Goal: Task Accomplishment & Management: Manage account settings

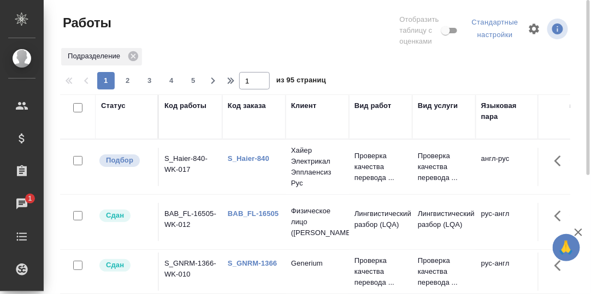
click at [246, 163] on div "S_Haier-840" at bounding box center [254, 158] width 52 height 11
click at [247, 160] on link "S_Haier-840" at bounding box center [249, 159] width 42 height 8
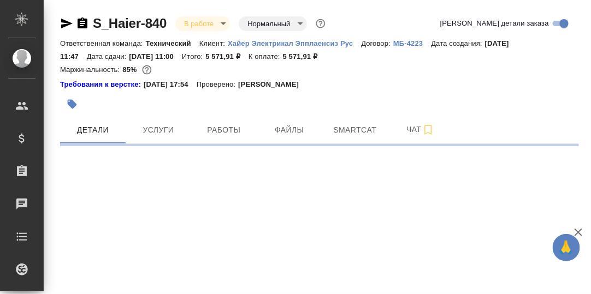
select select "RU"
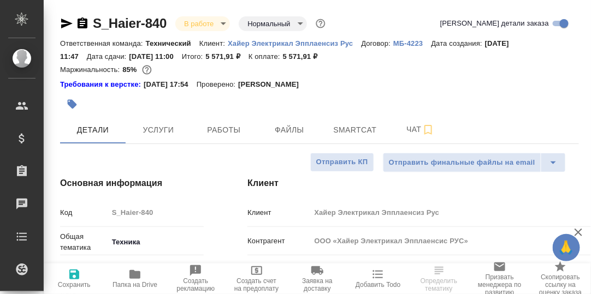
type textarea "x"
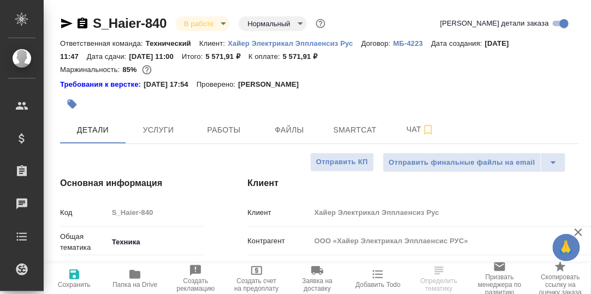
type textarea "x"
type input "[PERSON_NAME]"
type input "Павлова Антонина a.pavlova"
click at [227, 131] on span "Работы" at bounding box center [224, 130] width 52 height 14
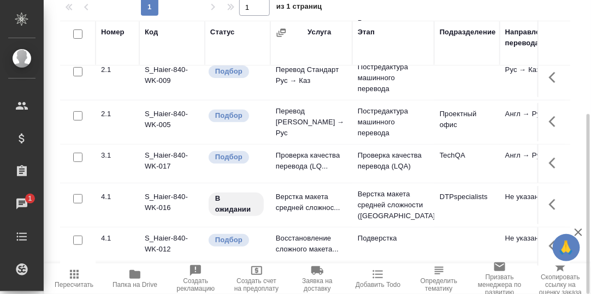
scroll to position [60, 0]
click at [549, 158] on icon "button" at bounding box center [552, 163] width 7 height 11
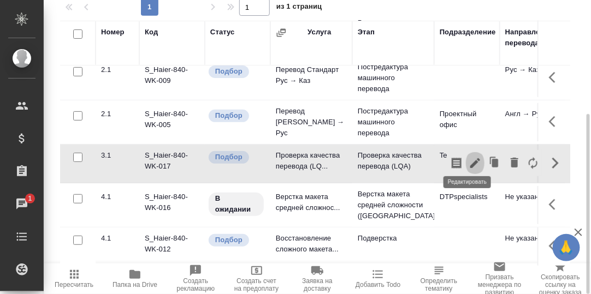
click at [469, 157] on icon "button" at bounding box center [475, 163] width 13 height 13
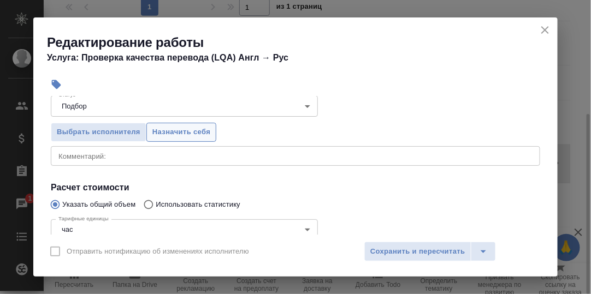
scroll to position [109, 0]
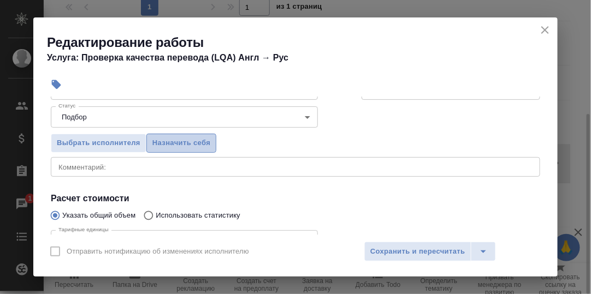
drag, startPoint x: 181, startPoint y: 141, endPoint x: 212, endPoint y: 172, distance: 43.3
click at [181, 141] on span "Назначить себя" at bounding box center [181, 143] width 58 height 13
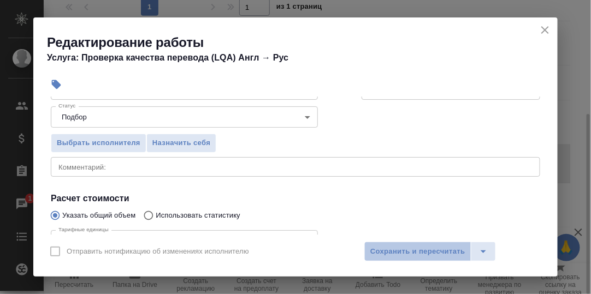
drag, startPoint x: 381, startPoint y: 253, endPoint x: 500, endPoint y: 223, distance: 123.3
click at [381, 254] on span "Сохранить и пересчитать" at bounding box center [417, 252] width 95 height 13
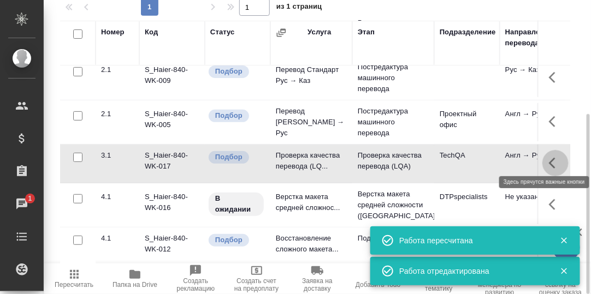
click at [549, 157] on icon "button" at bounding box center [555, 163] width 13 height 13
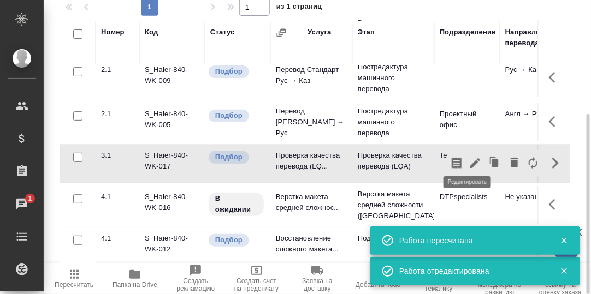
click at [469, 157] on icon "button" at bounding box center [475, 163] width 13 height 13
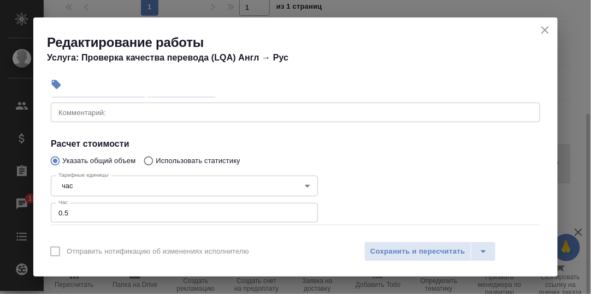
scroll to position [220, 0]
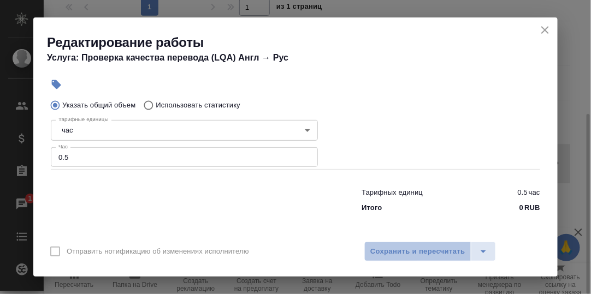
drag, startPoint x: 415, startPoint y: 250, endPoint x: 494, endPoint y: 171, distance: 112.0
click at [417, 249] on span "Сохранить и пересчитать" at bounding box center [417, 252] width 95 height 13
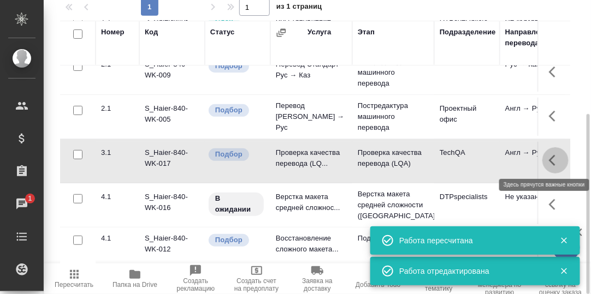
drag, startPoint x: 545, startPoint y: 160, endPoint x: 536, endPoint y: 162, distance: 8.5
click at [549, 161] on icon "button" at bounding box center [555, 160] width 13 height 13
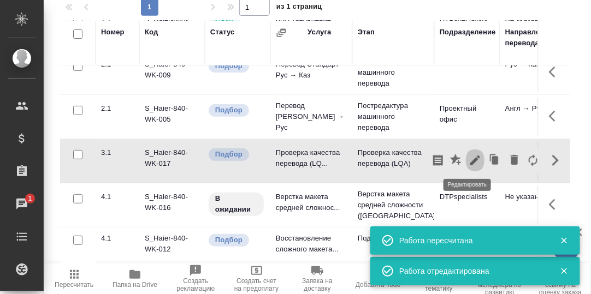
click at [470, 156] on icon "button" at bounding box center [475, 161] width 10 height 10
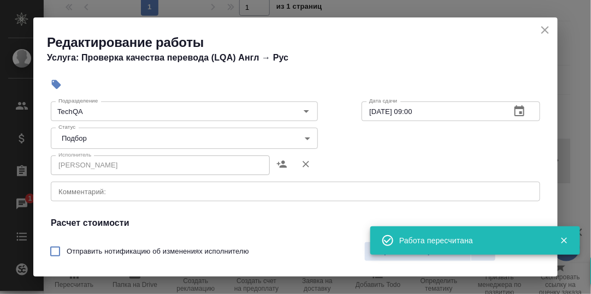
scroll to position [109, 0]
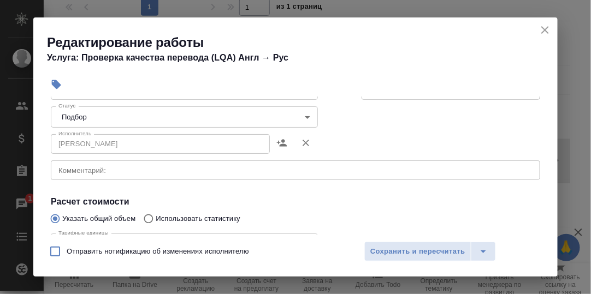
click at [303, 118] on body "🙏 .cls-1 fill:#fff; AWATERA Румянцева Дарья d.rumyantseva Клиенты Спецификации …" at bounding box center [295, 147] width 591 height 294
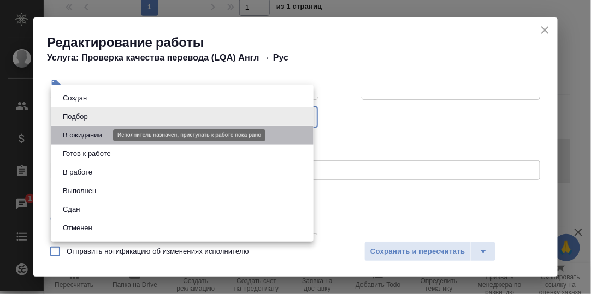
click at [104, 135] on button "В ожидании" at bounding box center [83, 135] width 46 height 12
type input "pending"
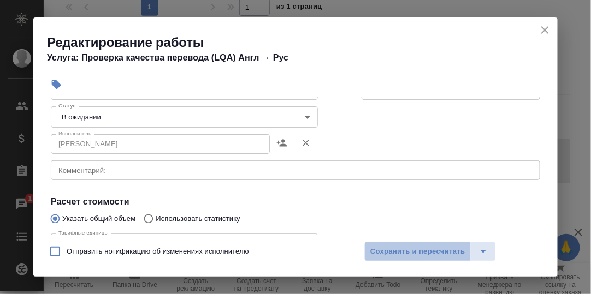
drag, startPoint x: 405, startPoint y: 252, endPoint x: 498, endPoint y: 209, distance: 102.4
click at [408, 250] on span "Сохранить и пересчитать" at bounding box center [417, 252] width 95 height 13
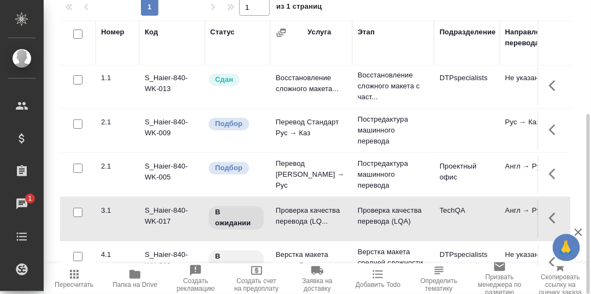
scroll to position [0, 0]
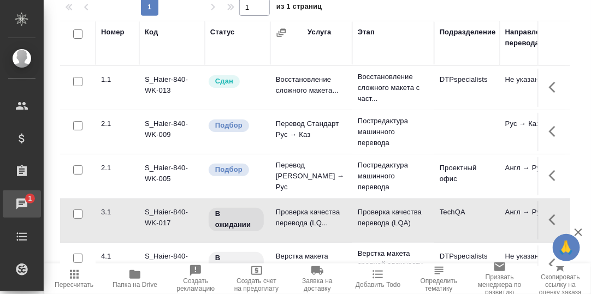
click at [22, 202] on div "Чаты" at bounding box center [8, 204] width 27 height 16
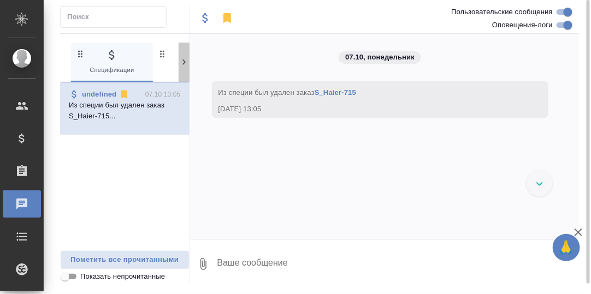
drag, startPoint x: 182, startPoint y: 61, endPoint x: 145, endPoint y: 69, distance: 38.6
click at [182, 62] on icon at bounding box center [184, 62] width 11 height 11
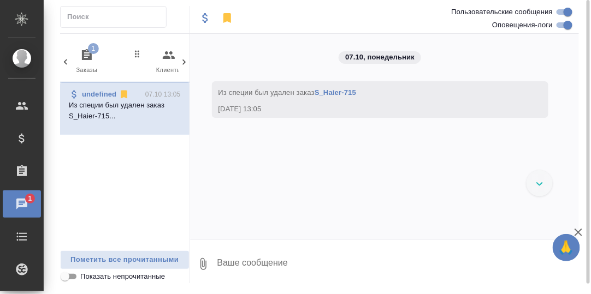
click at [88, 56] on icon "button" at bounding box center [87, 54] width 10 height 11
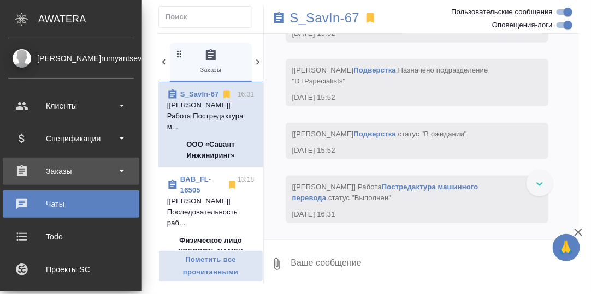
scroll to position [5946, 0]
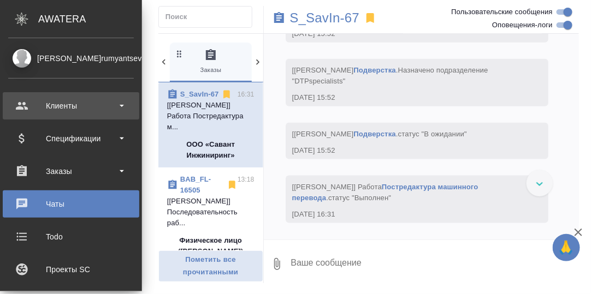
click at [65, 107] on div "Клиенты" at bounding box center [71, 106] width 126 height 16
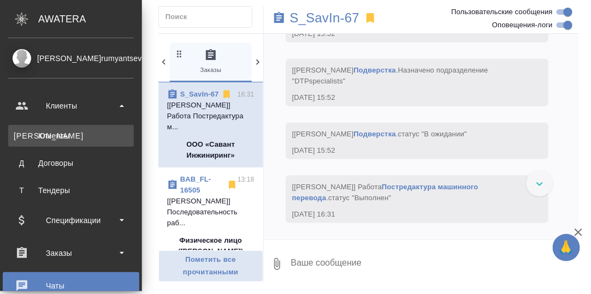
click at [60, 139] on div "Клиенты" at bounding box center [71, 136] width 115 height 11
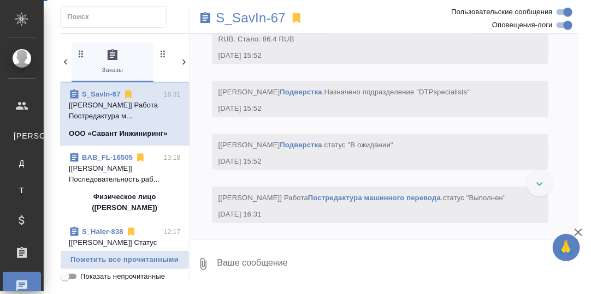
scroll to position [5465, 0]
select select "RU"
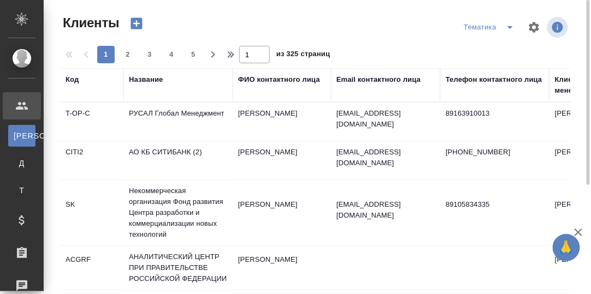
click at [148, 96] on th "Название" at bounding box center [177, 85] width 109 height 34
click at [143, 77] on div "Название" at bounding box center [146, 79] width 34 height 11
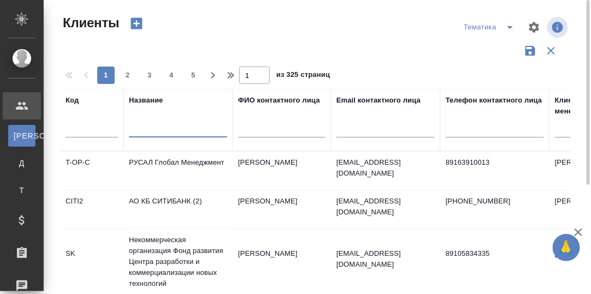
click at [160, 131] on input "text" at bounding box center [178, 131] width 98 height 14
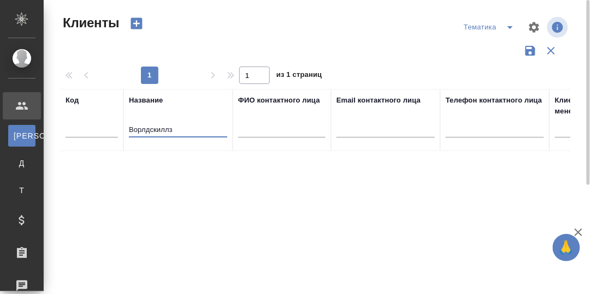
drag, startPoint x: 180, startPoint y: 126, endPoint x: 81, endPoint y: 139, distance: 99.1
click at [81, 139] on tr "Код Название Ворлдскиллз ФИО контактного лица Email контактного лица Телефон ко…" at bounding box center [473, 120] width 826 height 62
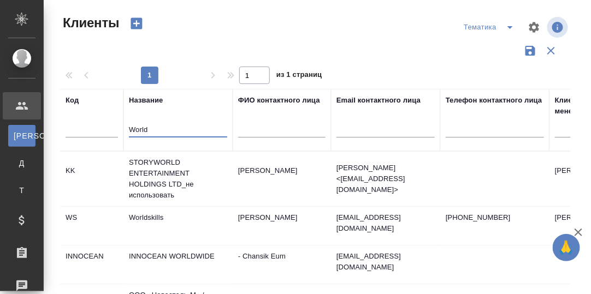
type input "World"
click at [151, 217] on td "Worldskills" at bounding box center [177, 226] width 109 height 38
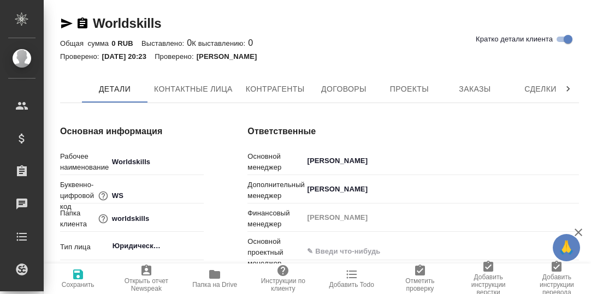
type textarea "x"
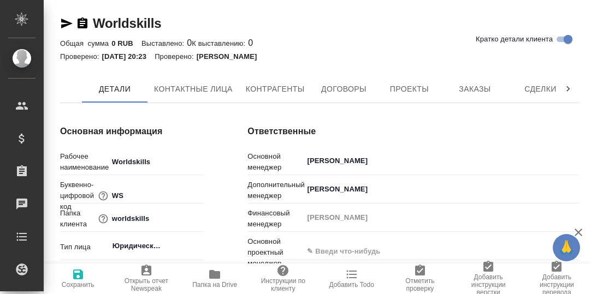
type textarea "x"
click at [470, 90] on span "Заказы" at bounding box center [474, 89] width 52 height 14
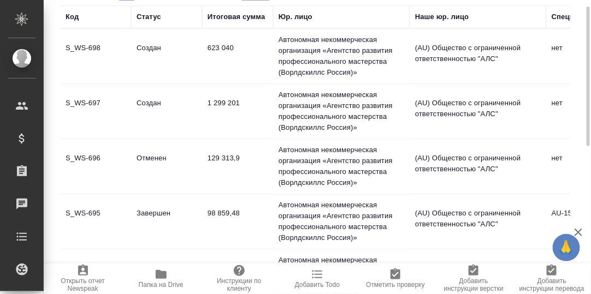
scroll to position [109, 0]
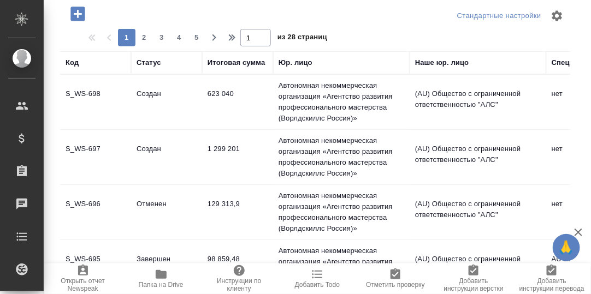
click at [90, 91] on td "S_WS-698" at bounding box center [95, 102] width 71 height 38
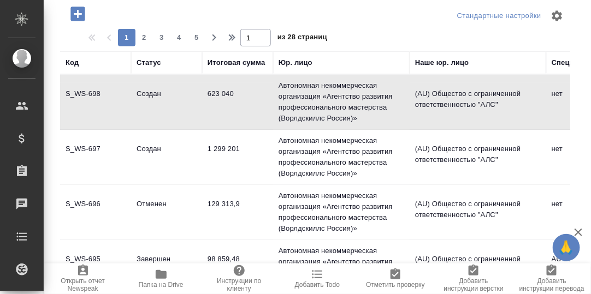
click at [90, 91] on td "S_WS-698" at bounding box center [95, 102] width 71 height 38
click at [88, 146] on td "S_WS-697" at bounding box center [95, 157] width 71 height 38
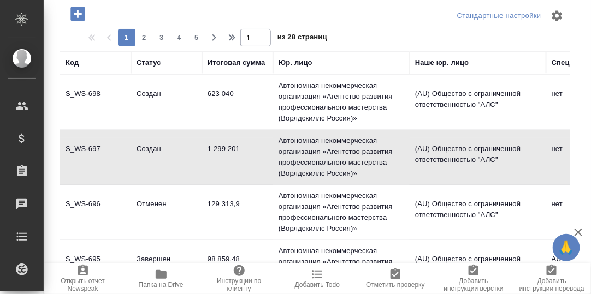
click at [91, 146] on td "S_WS-697" at bounding box center [95, 157] width 71 height 38
click at [89, 203] on td "S_WS-696" at bounding box center [95, 212] width 71 height 38
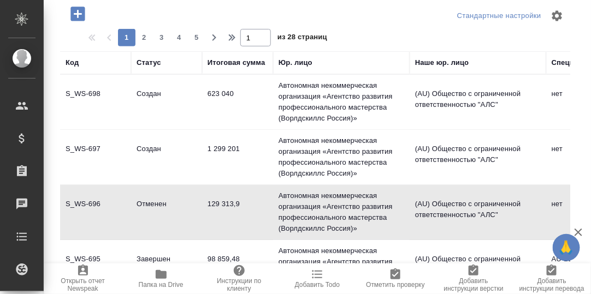
click at [90, 202] on td "S_WS-696" at bounding box center [95, 212] width 71 height 38
click at [89, 202] on td "S_WS-696" at bounding box center [95, 212] width 71 height 38
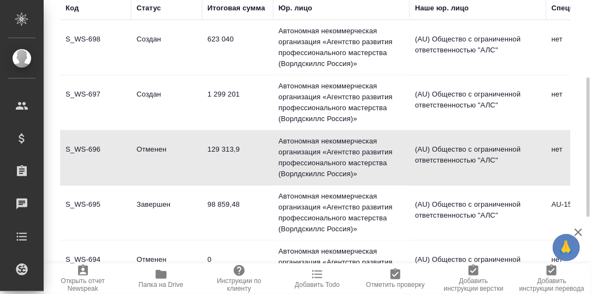
scroll to position [218, 0]
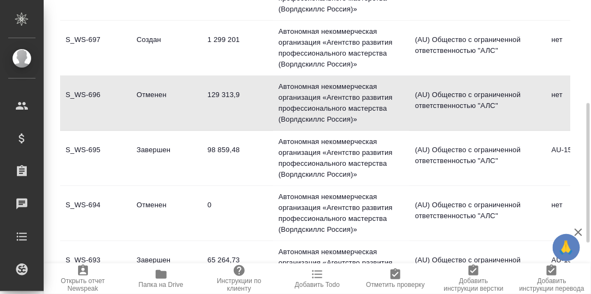
click at [89, 146] on td "S_WS-695" at bounding box center [95, 158] width 71 height 38
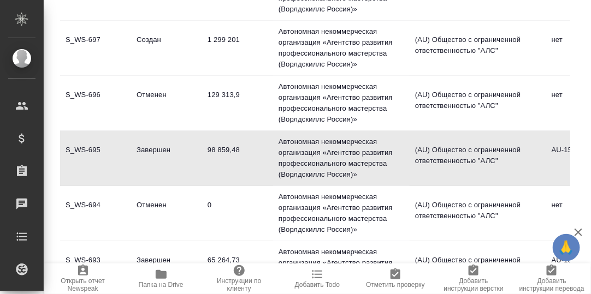
click at [89, 146] on td "S_WS-695" at bounding box center [95, 158] width 71 height 38
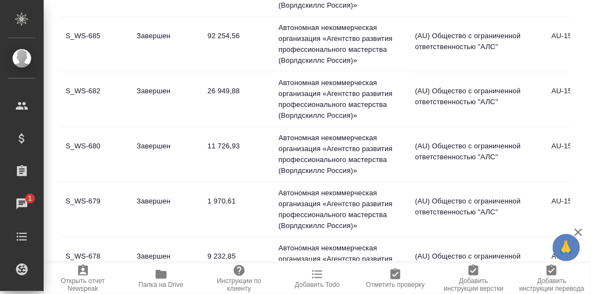
scroll to position [601, 0]
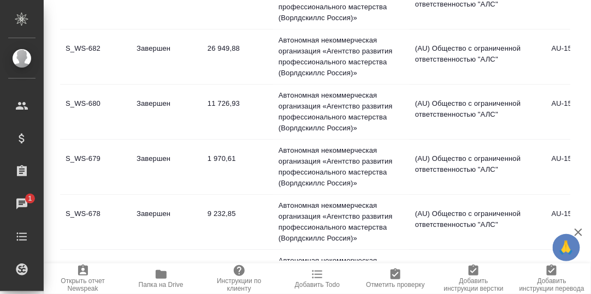
click at [87, 210] on td "S_WS-678" at bounding box center [95, 223] width 71 height 38
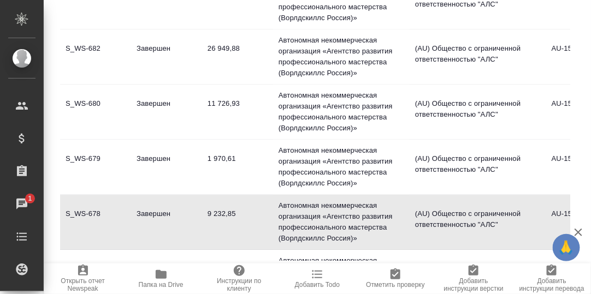
click at [85, 208] on td "S_WS-678" at bounding box center [95, 223] width 71 height 38
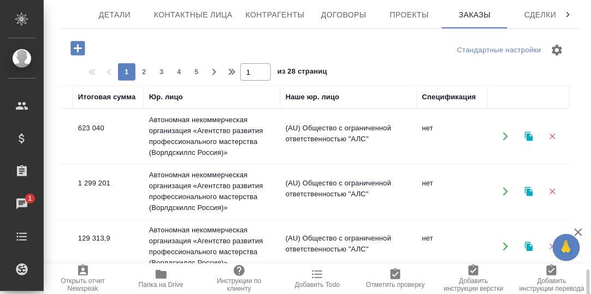
scroll to position [0, 0]
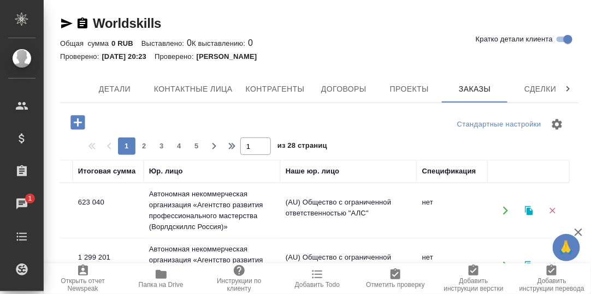
click at [563, 87] on icon at bounding box center [568, 89] width 11 height 11
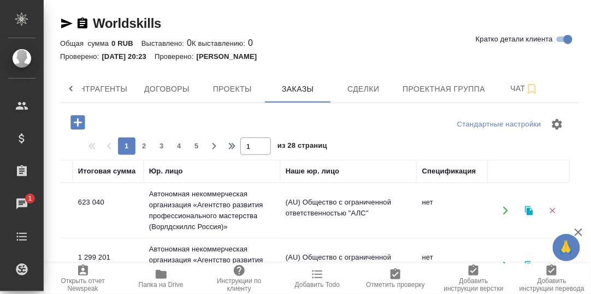
click at [560, 87] on div "Детали Контактные лица Контрагенты Договоры Проекты Заказы Сделки Проектная гру…" at bounding box center [319, 88] width 519 height 27
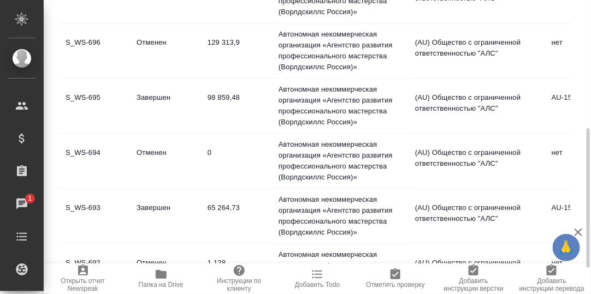
scroll to position [107, 0]
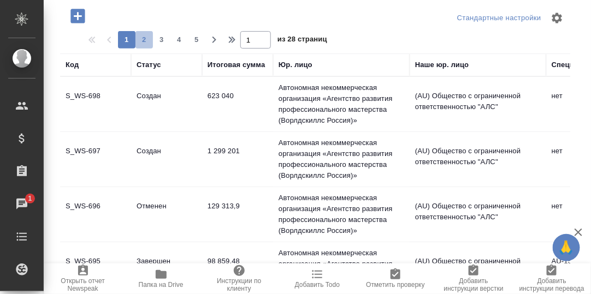
click at [144, 40] on span "2" at bounding box center [143, 39] width 17 height 11
type input "2"
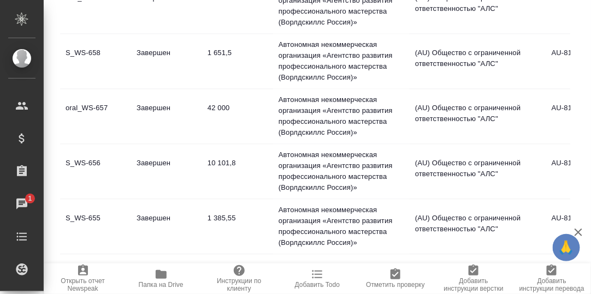
scroll to position [491, 0]
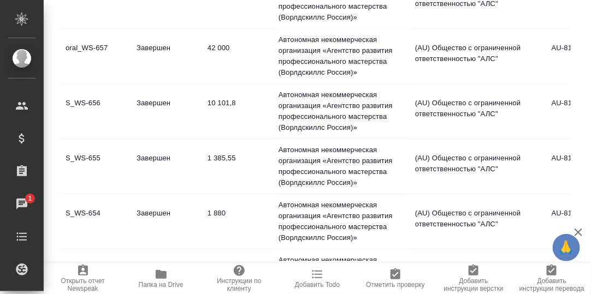
click at [87, 156] on td "S_WS-655" at bounding box center [95, 167] width 71 height 38
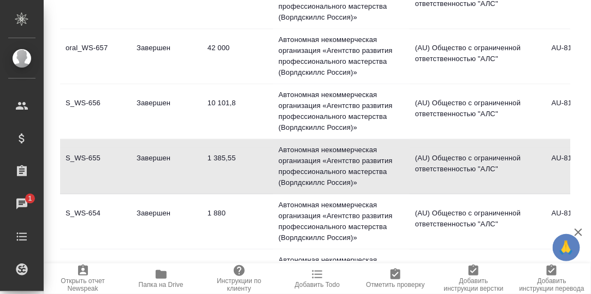
click at [89, 99] on td "S_WS-656" at bounding box center [95, 112] width 71 height 38
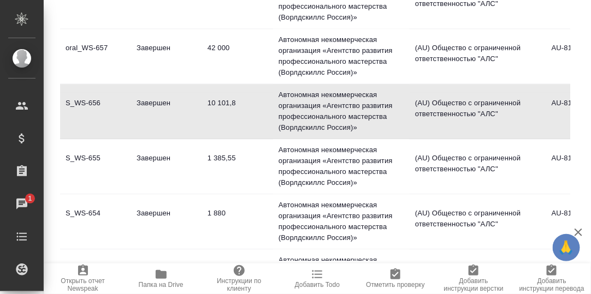
click at [88, 99] on td "S_WS-656" at bounding box center [95, 112] width 71 height 38
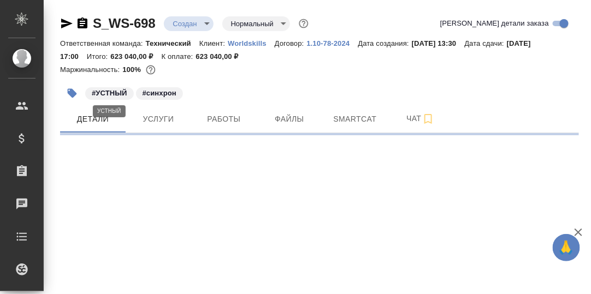
select select "RU"
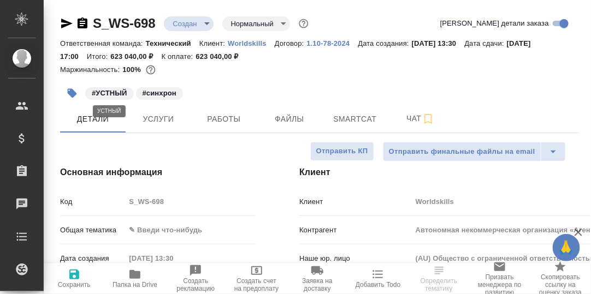
type textarea "x"
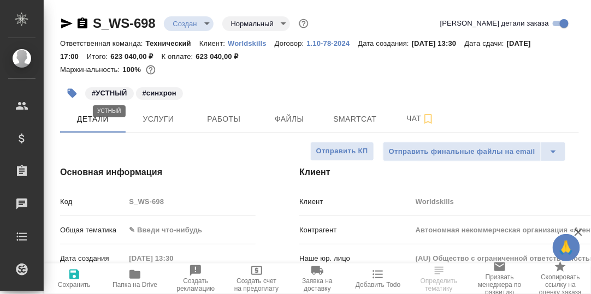
type textarea "x"
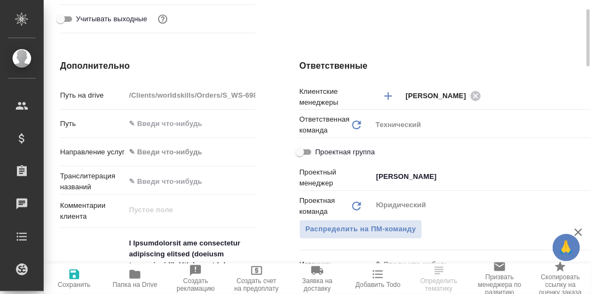
scroll to position [436, 0]
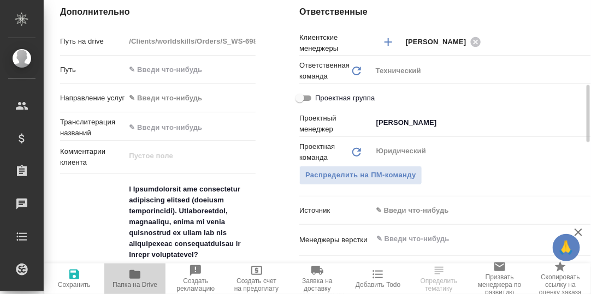
drag, startPoint x: 131, startPoint y: 276, endPoint x: 181, endPoint y: 230, distance: 68.5
click at [135, 275] on icon "button" at bounding box center [134, 274] width 11 height 9
type textarea "x"
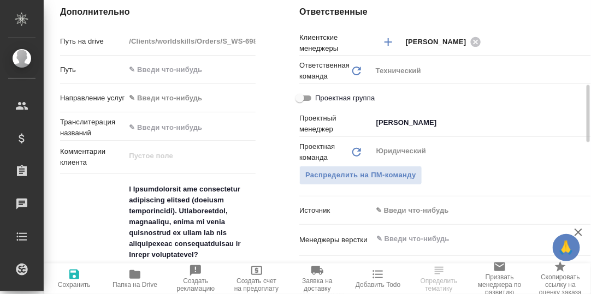
select select "RU"
type textarea "x"
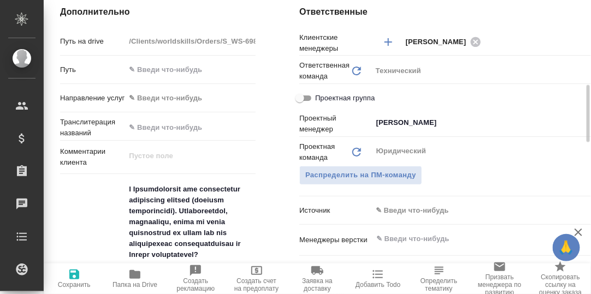
type textarea "x"
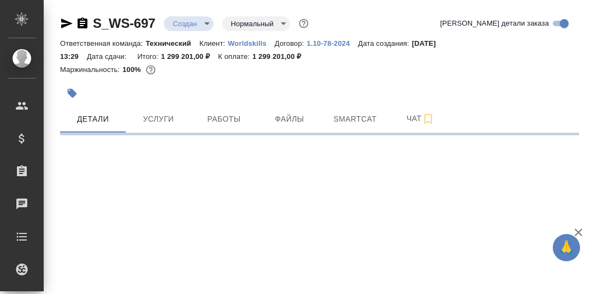
select select "RU"
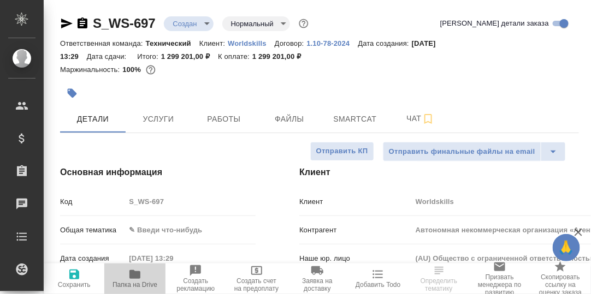
click at [135, 274] on icon "button" at bounding box center [134, 274] width 11 height 9
type textarea "x"
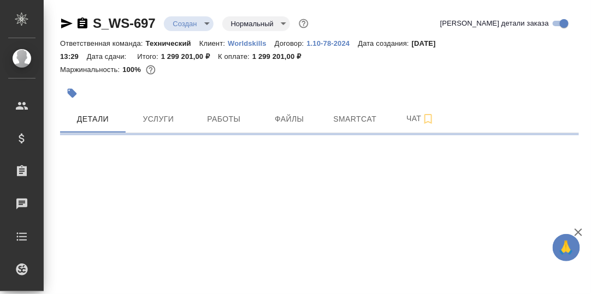
select select "RU"
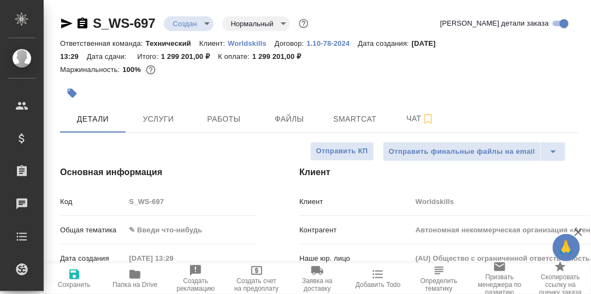
type textarea "x"
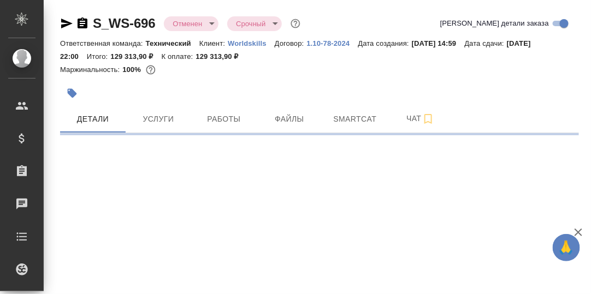
select select "RU"
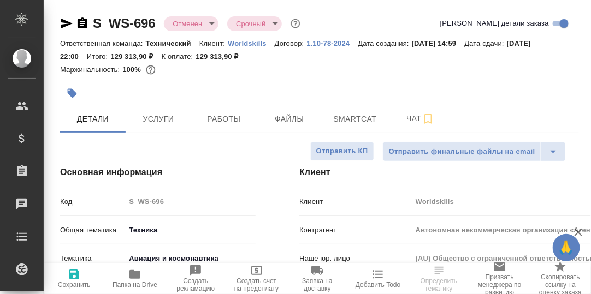
type textarea "x"
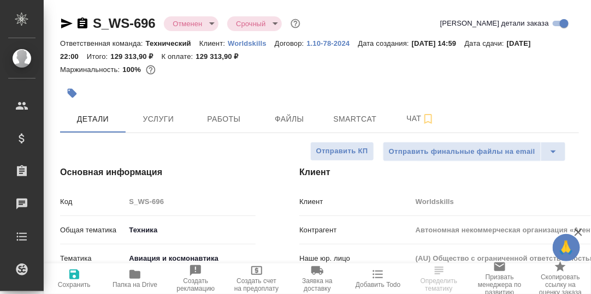
type textarea "x"
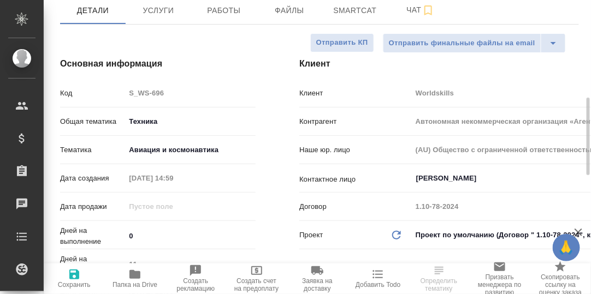
scroll to position [163, 0]
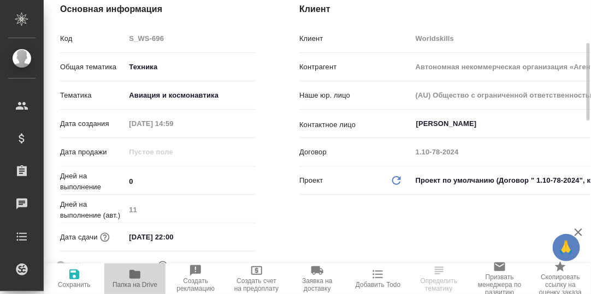
click at [131, 276] on icon "button" at bounding box center [134, 274] width 11 height 9
type textarea "x"
select select "RU"
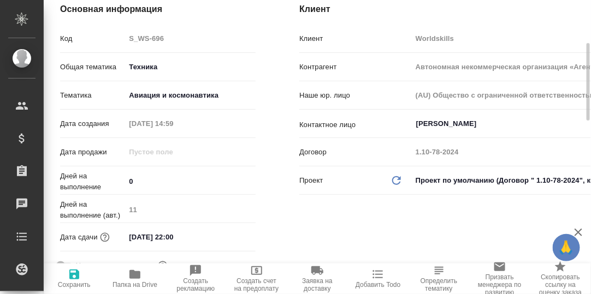
type textarea "x"
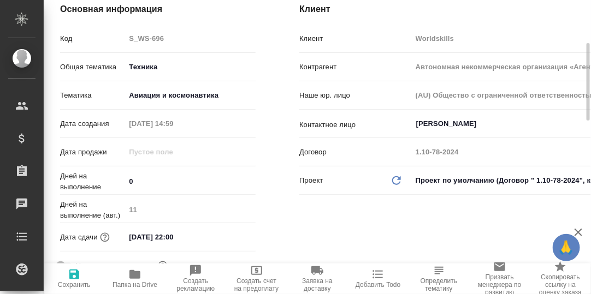
type textarea "x"
click at [134, 276] on icon "button" at bounding box center [134, 274] width 11 height 9
type textarea "x"
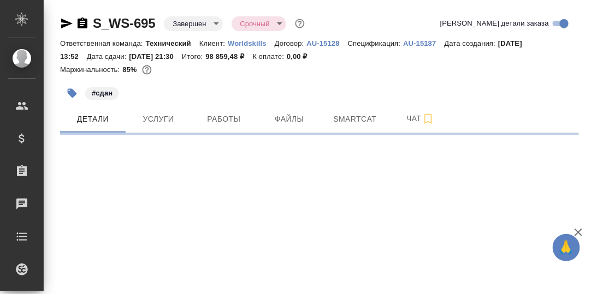
select select "RU"
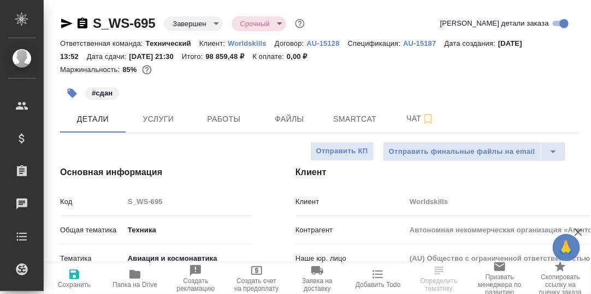
type textarea "x"
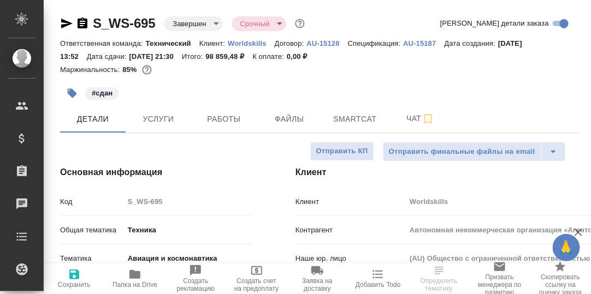
type textarea "x"
click at [235, 122] on span "Работы" at bounding box center [224, 120] width 52 height 14
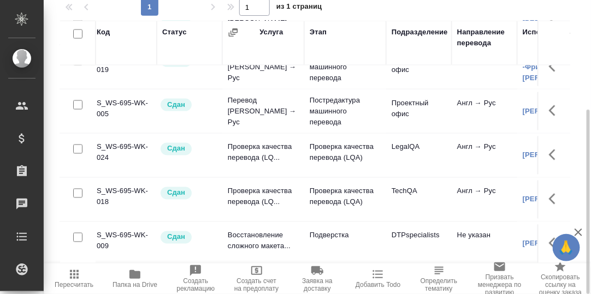
scroll to position [423, 0]
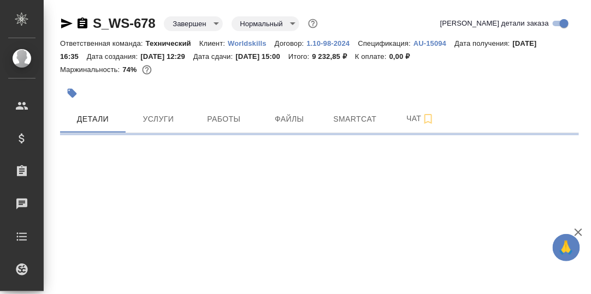
select select "RU"
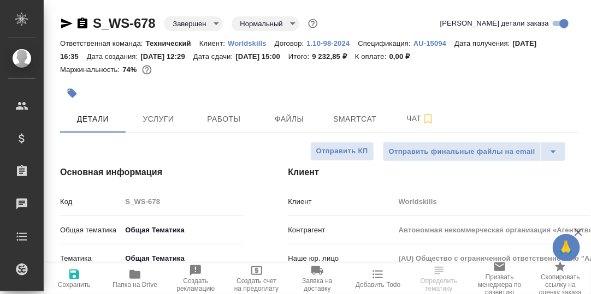
type textarea "x"
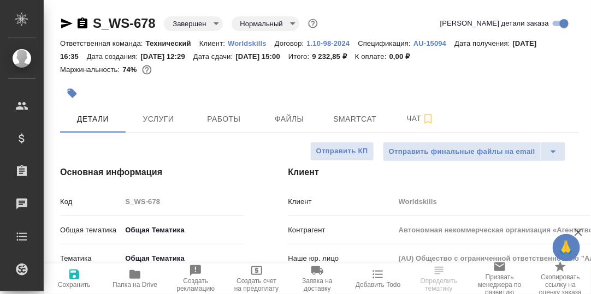
type textarea "x"
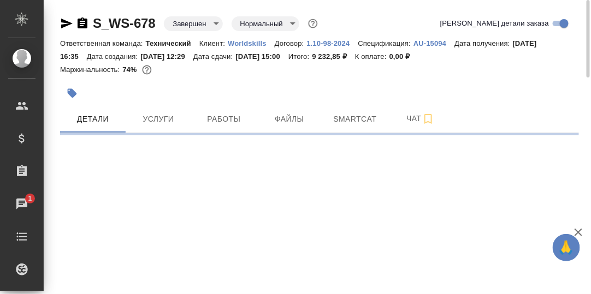
select select "RU"
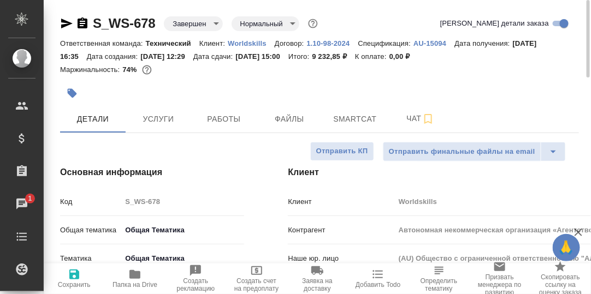
type textarea "x"
click at [136, 271] on icon "button" at bounding box center [134, 274] width 11 height 9
type textarea "x"
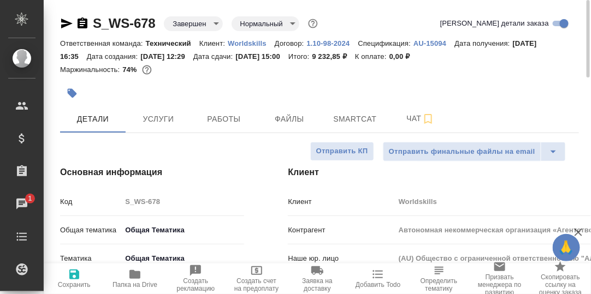
type textarea "x"
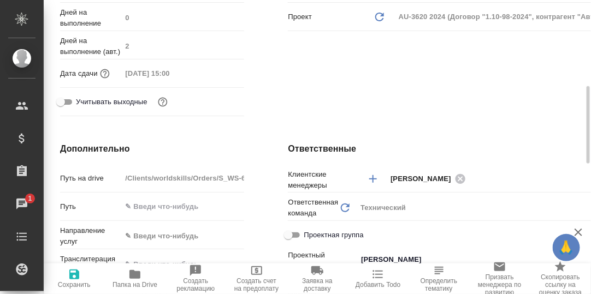
scroll to position [436, 0]
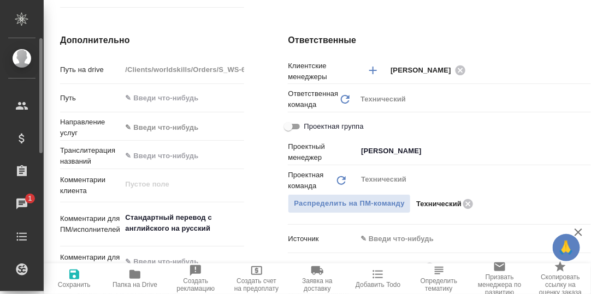
type textarea "x"
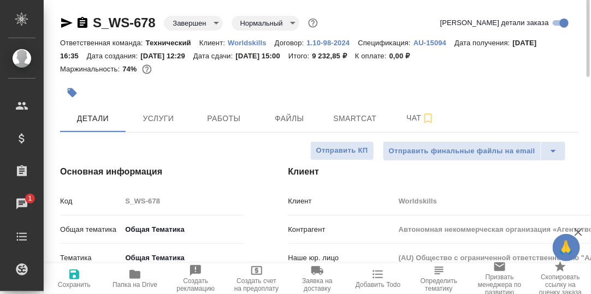
scroll to position [0, 0]
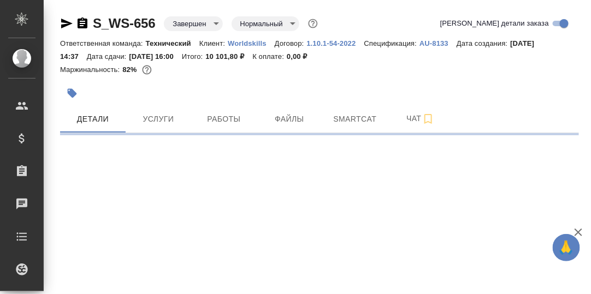
select select "RU"
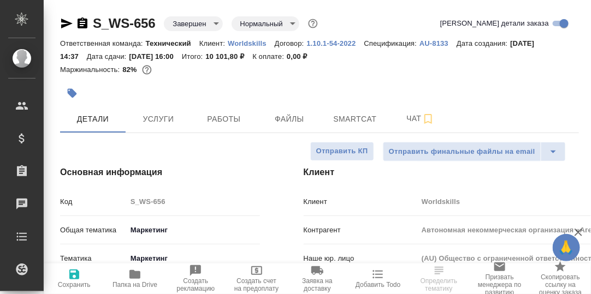
type textarea "x"
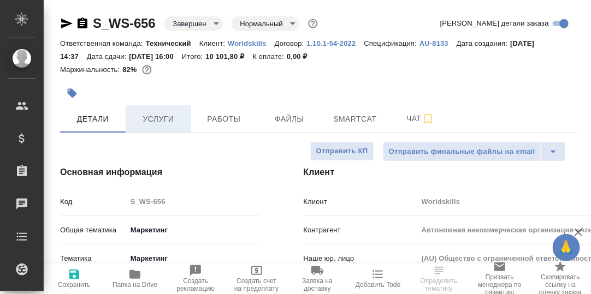
type textarea "x"
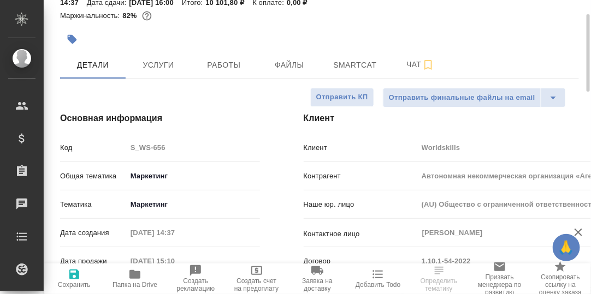
click at [134, 280] on icon "button" at bounding box center [134, 274] width 13 height 13
type textarea "x"
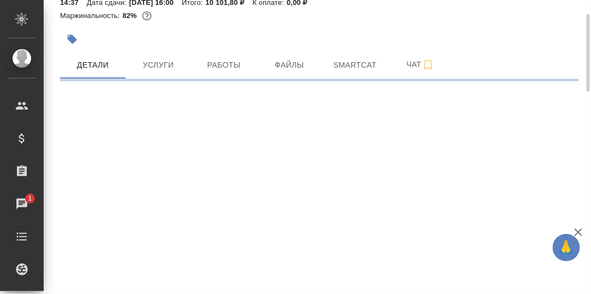
select select "RU"
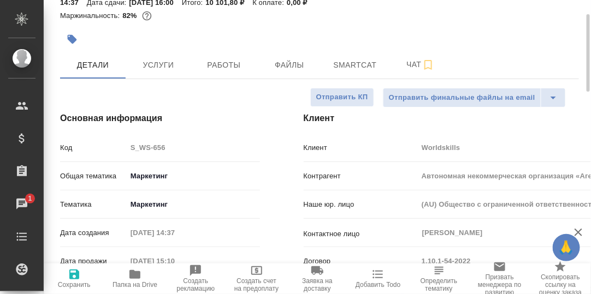
type textarea "x"
click at [211, 66] on span "Работы" at bounding box center [224, 65] width 52 height 14
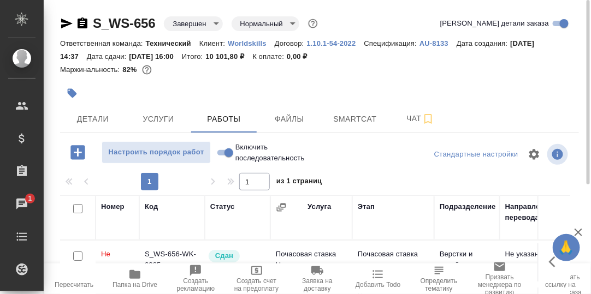
drag, startPoint x: 92, startPoint y: 121, endPoint x: 217, endPoint y: 149, distance: 127.5
click at [95, 122] on span "Детали" at bounding box center [93, 120] width 52 height 14
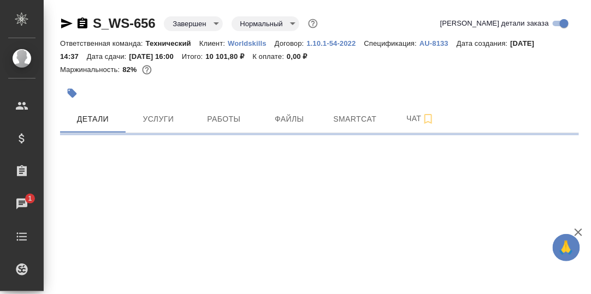
select select "RU"
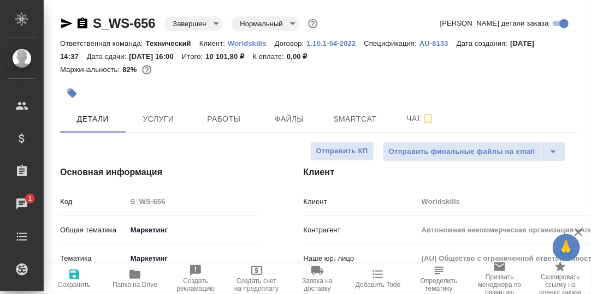
type textarea "x"
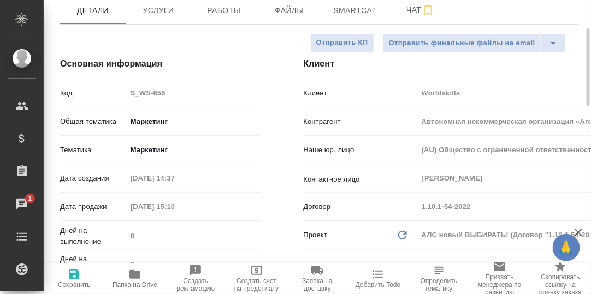
scroll to position [163, 0]
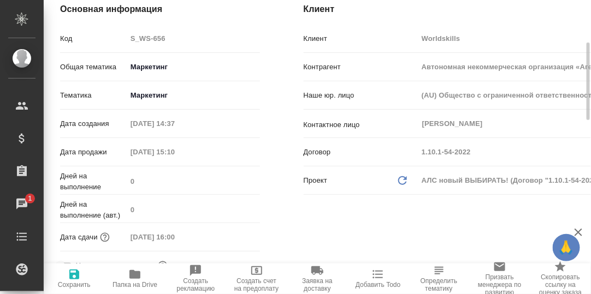
type input "[PERSON_NAME]tarhov"
